Goal: Transaction & Acquisition: Obtain resource

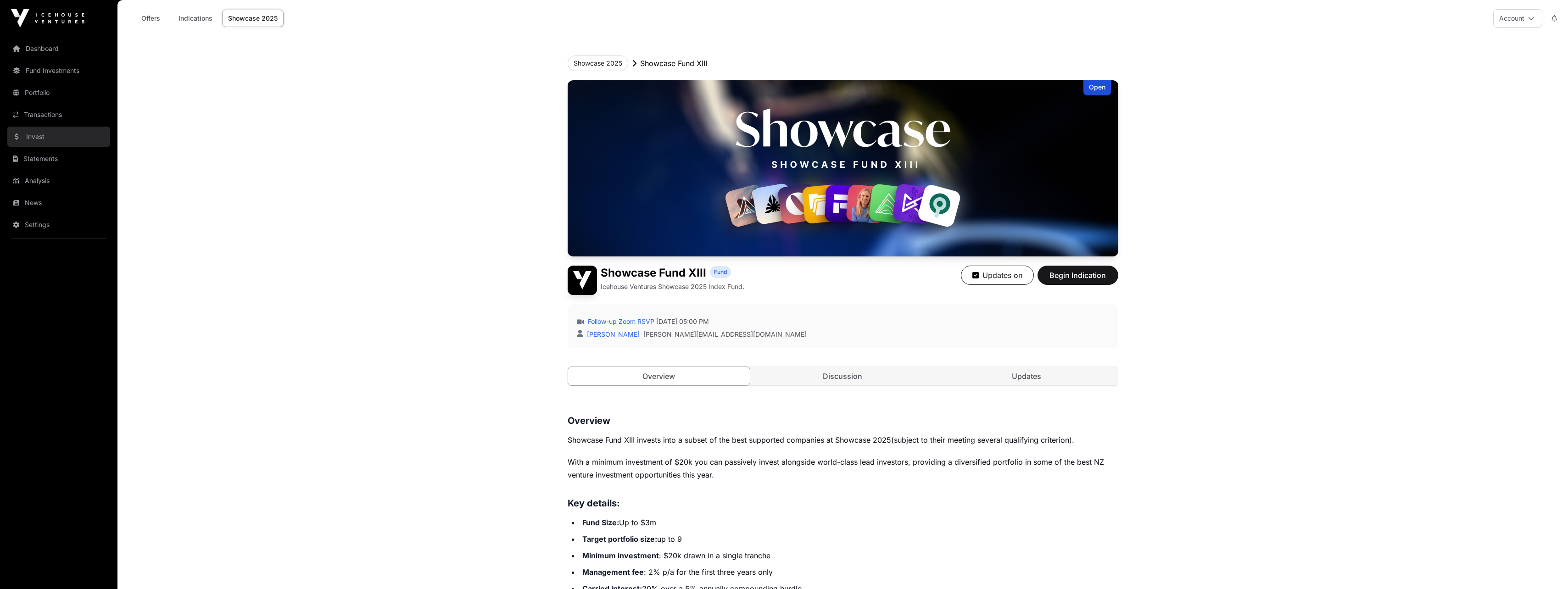
click at [33, 133] on link "Invest" at bounding box center [59, 137] width 103 height 20
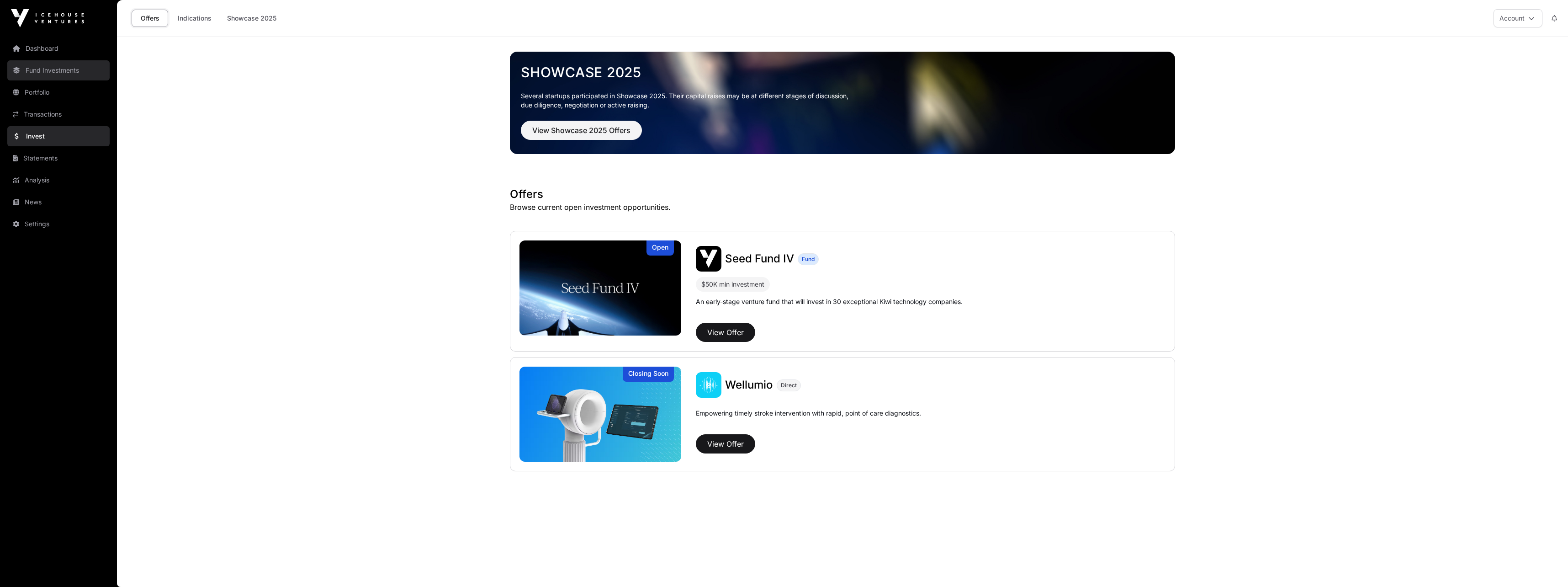
click at [43, 67] on link "Fund Investments" at bounding box center [58, 70] width 103 height 20
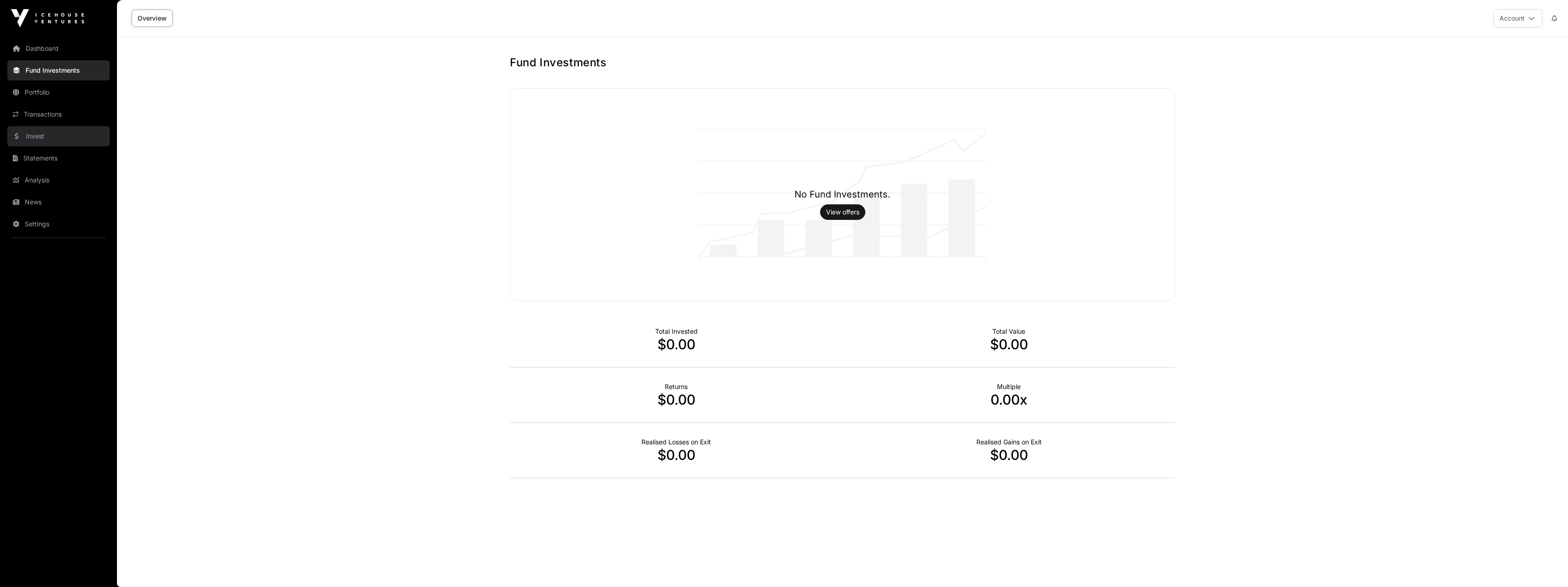
click at [39, 137] on link "Invest" at bounding box center [58, 136] width 103 height 20
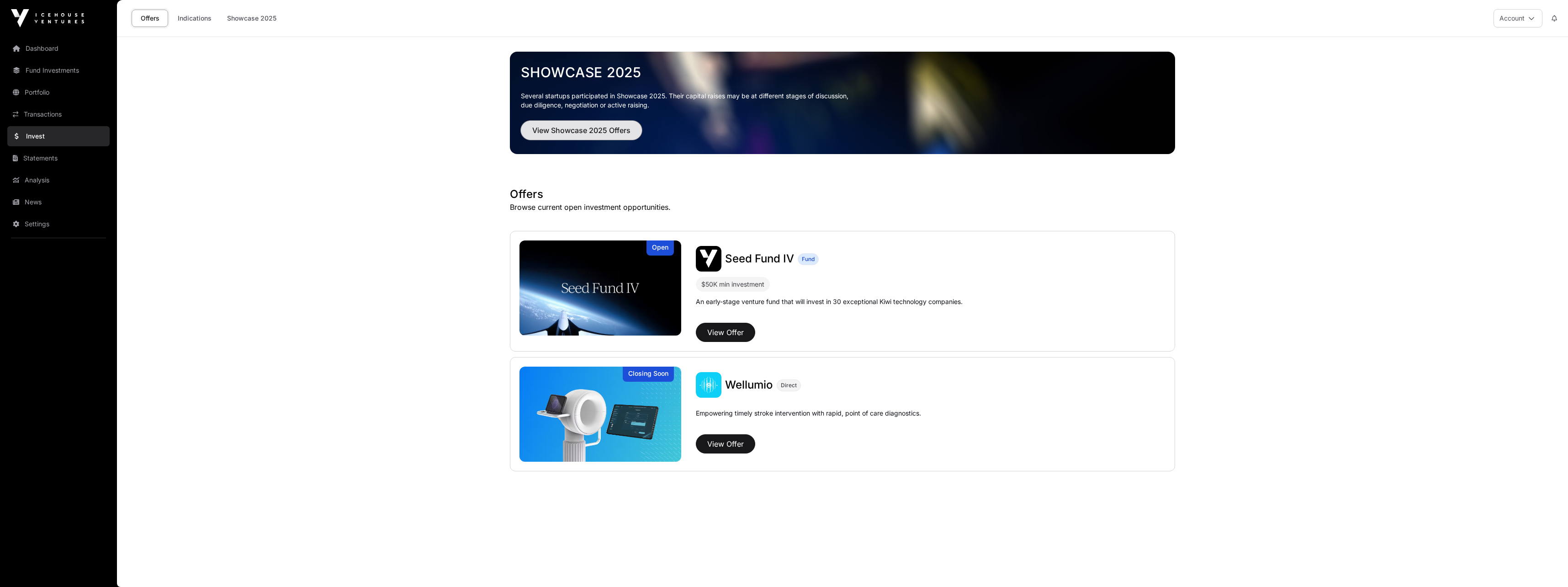
click at [589, 131] on span "View Showcase 2025 Offers" at bounding box center [581, 129] width 98 height 11
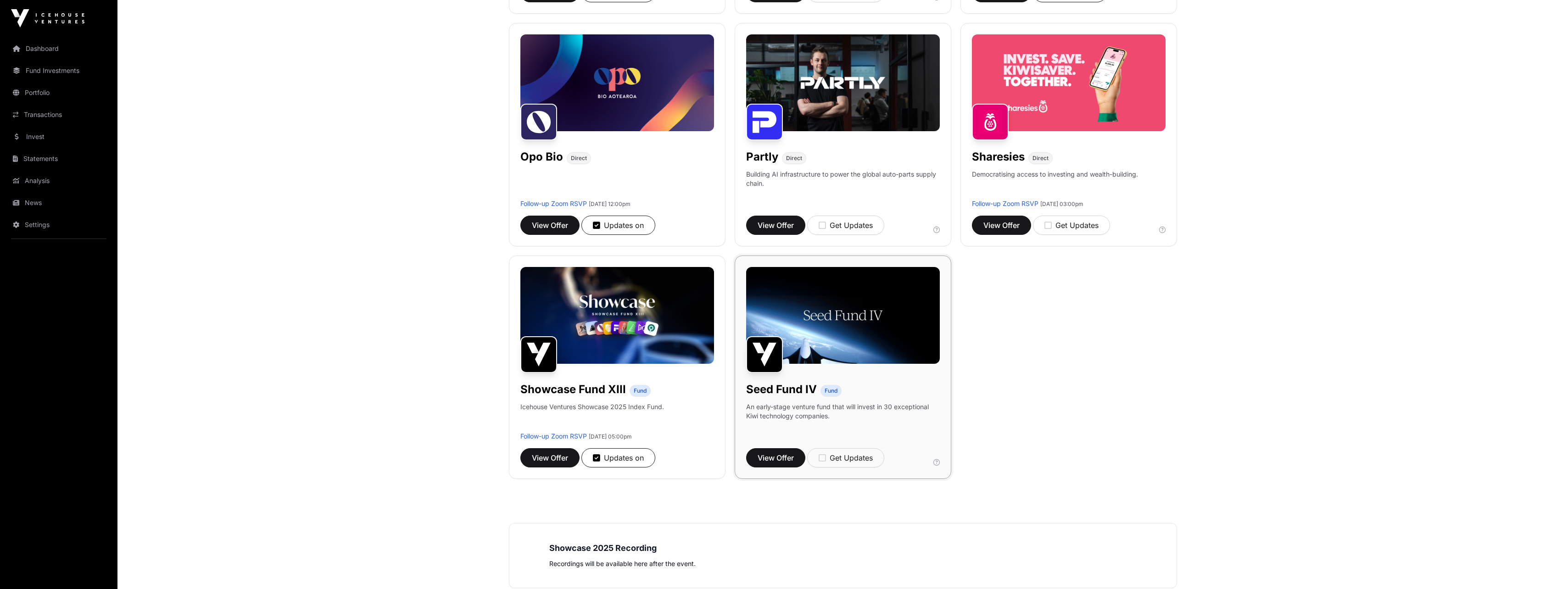
scroll to position [596, 0]
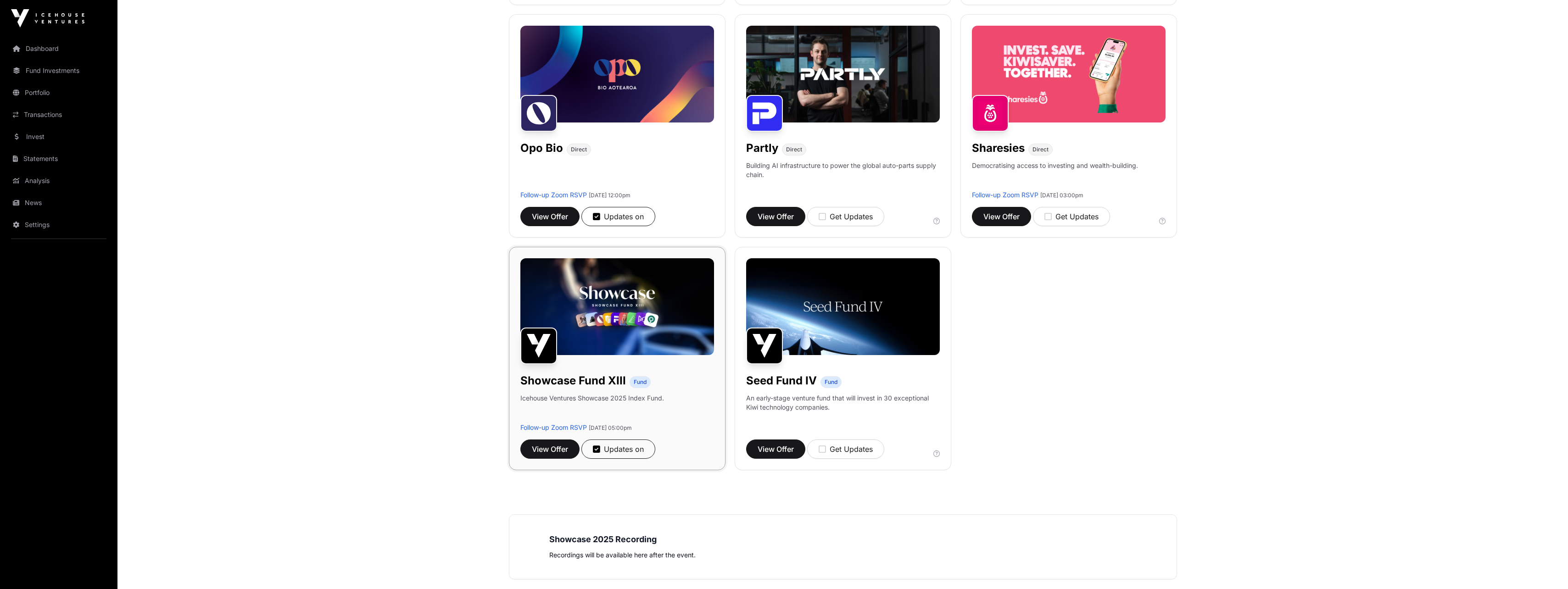
click at [663, 324] on img at bounding box center [616, 306] width 194 height 97
